Goal: Find specific page/section: Find specific page/section

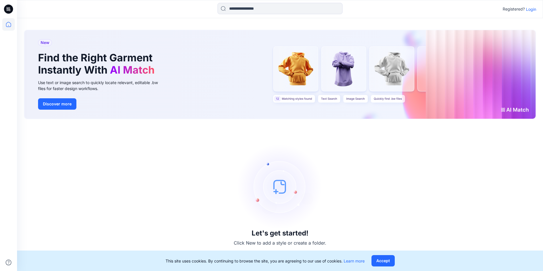
click at [531, 10] on p "Login" at bounding box center [531, 9] width 10 height 6
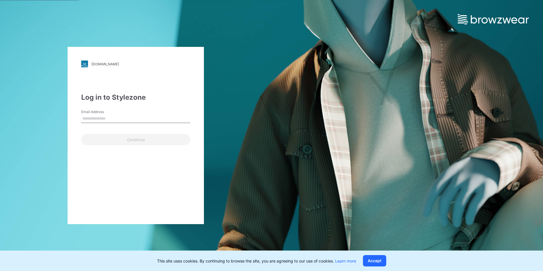
click at [117, 121] on input "Email Address" at bounding box center [135, 118] width 109 height 9
type input "**********"
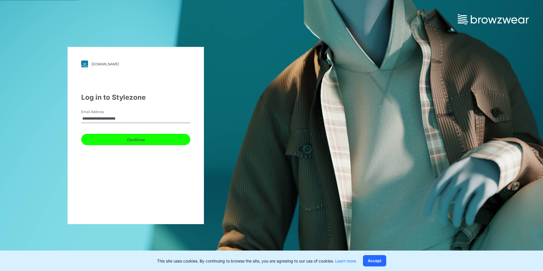
click at [107, 138] on button "Continue" at bounding box center [135, 139] width 109 height 11
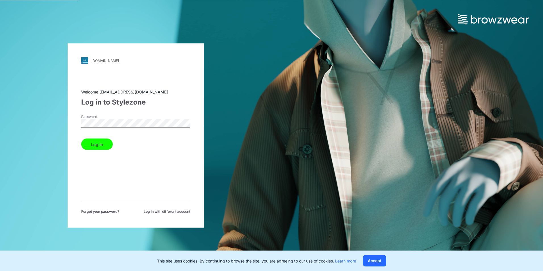
click at [93, 144] on button "Log in" at bounding box center [97, 144] width 32 height 11
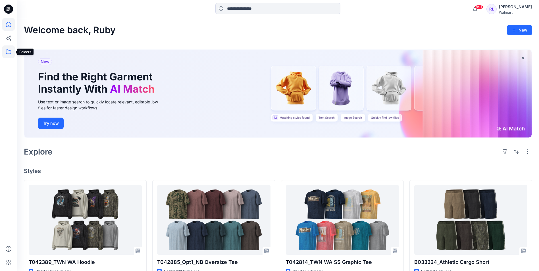
click at [6, 49] on icon at bounding box center [8, 51] width 13 height 13
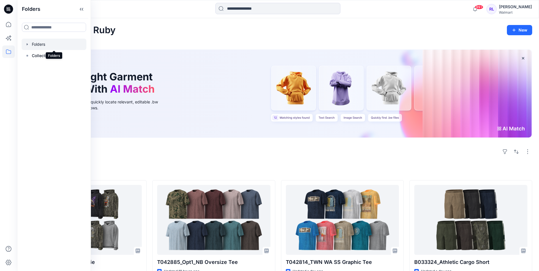
click at [47, 42] on div at bounding box center [54, 44] width 65 height 11
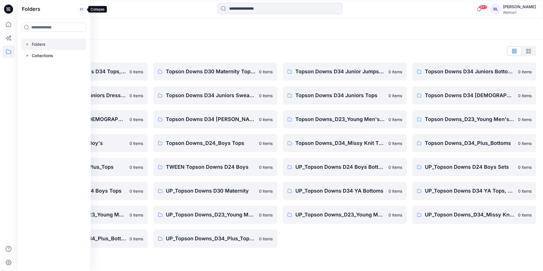
click at [80, 8] on icon at bounding box center [81, 9] width 9 height 9
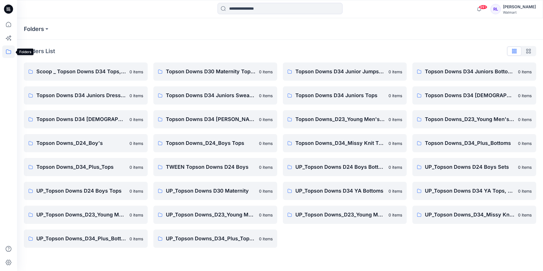
click at [7, 50] on icon at bounding box center [8, 51] width 13 height 13
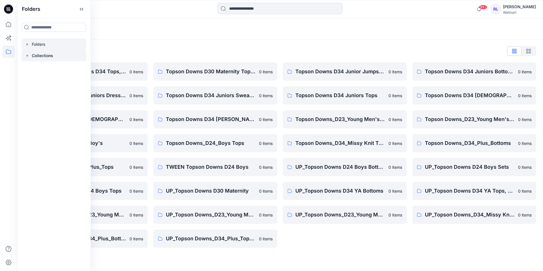
click at [40, 58] on p "Collections" at bounding box center [42, 55] width 21 height 7
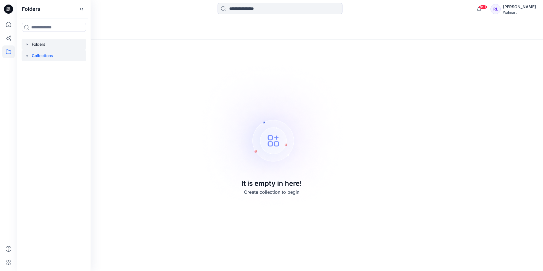
click at [39, 41] on div at bounding box center [54, 44] width 65 height 11
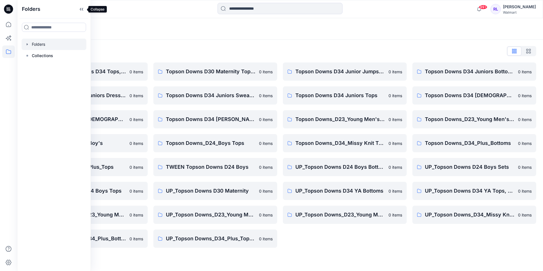
click at [83, 7] on icon at bounding box center [81, 9] width 9 height 9
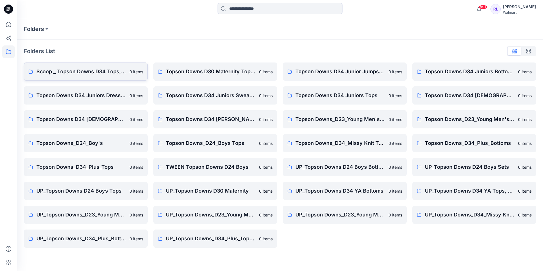
click at [89, 72] on p "Scoop _ Topson Downs D34 Tops, Dresses and Sets" at bounding box center [81, 72] width 90 height 8
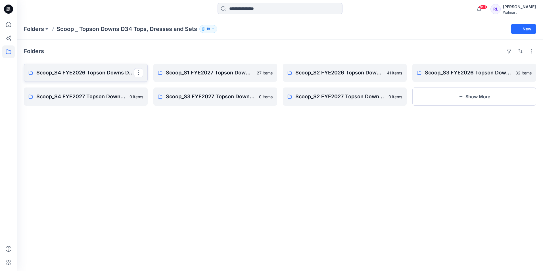
click at [106, 72] on p "Scoop_S4 FYE2026 Topson Downs D34 Knits/Woven" at bounding box center [85, 73] width 98 height 8
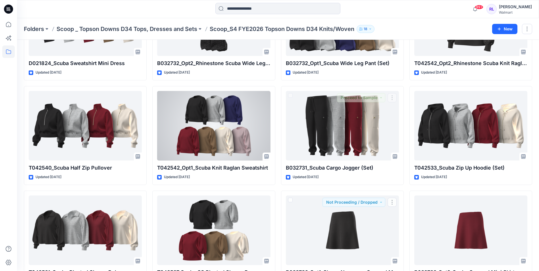
scroll to position [602, 0]
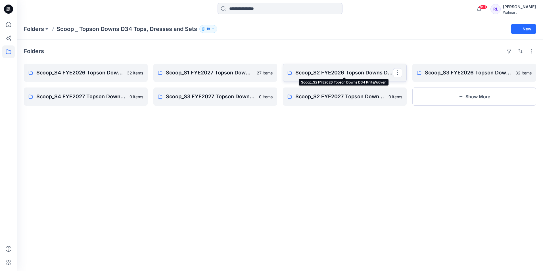
click at [340, 73] on p "Scoop_S2 FYE2026 Topson Downs D34 Knits/Woven" at bounding box center [344, 73] width 98 height 8
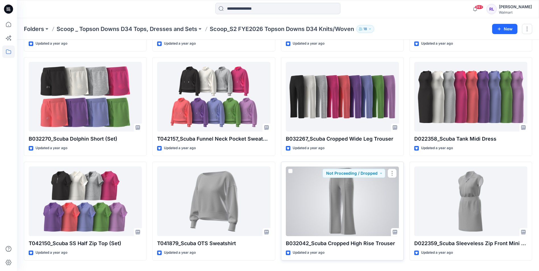
scroll to position [441, 0]
